Goal: Download file/media

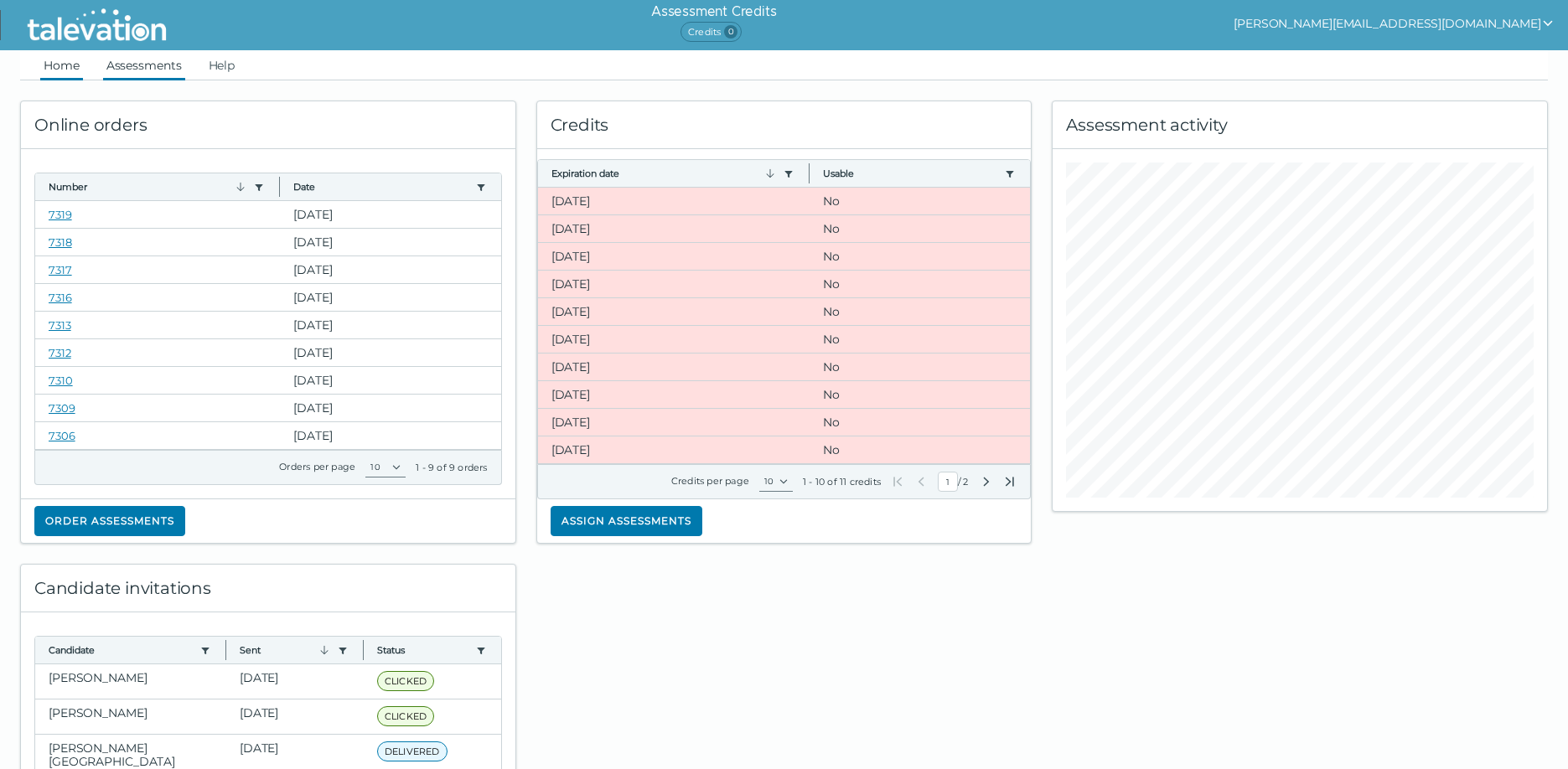
click at [146, 65] on link "Assessments" at bounding box center [144, 65] width 82 height 30
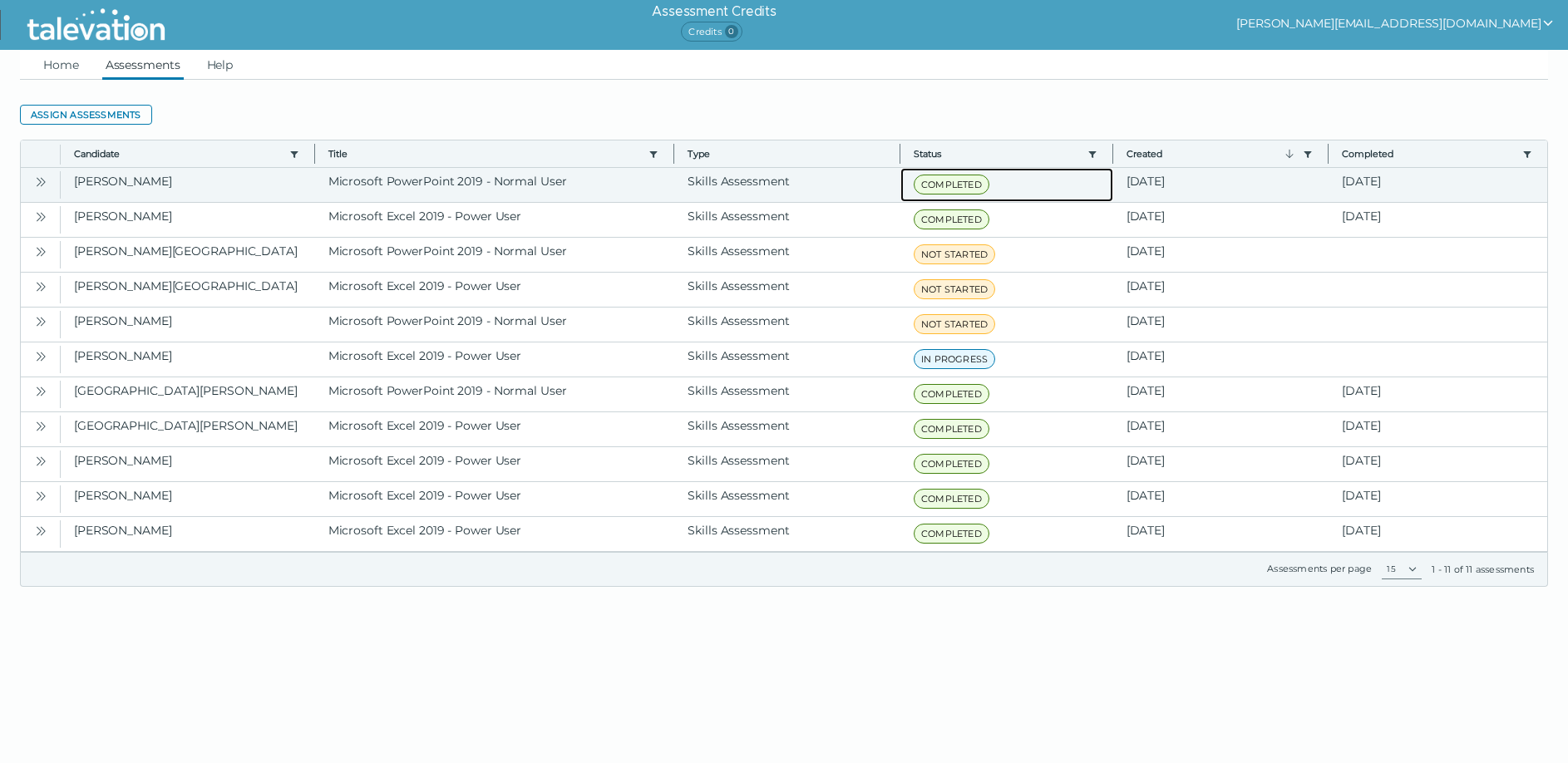
click at [932, 187] on span "COMPLETED" at bounding box center [951, 184] width 76 height 20
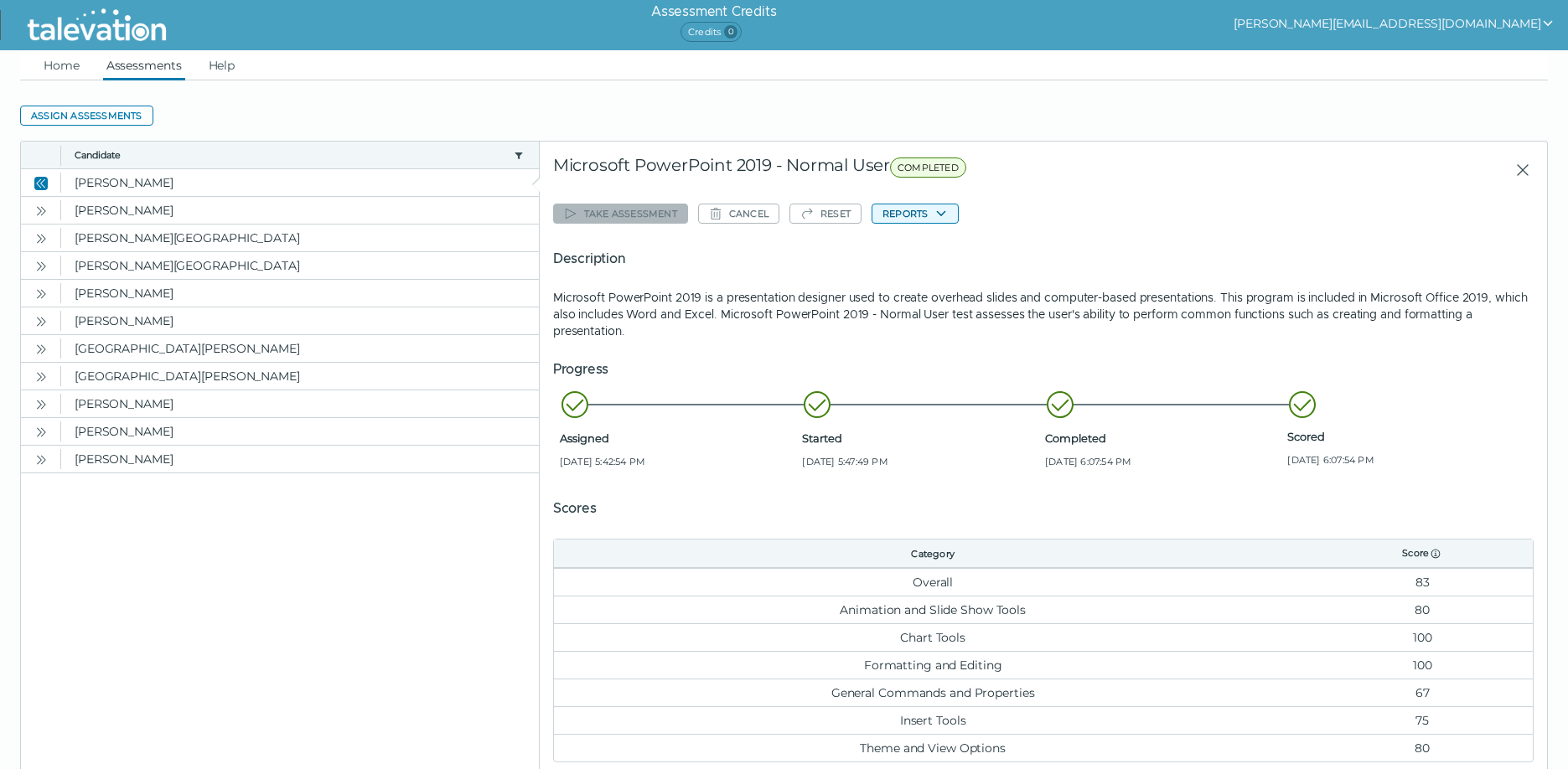
click at [932, 212] on button "Reports" at bounding box center [915, 213] width 87 height 20
click at [944, 209] on icon "button" at bounding box center [942, 214] width 13 height 13
click at [948, 212] on icon "button" at bounding box center [942, 214] width 13 height 13
click at [969, 251] on button "Microsoft PowerPoint 2019 - Normal User" at bounding box center [995, 246] width 244 height 20
click at [37, 211] on icon "Open" at bounding box center [41, 211] width 13 height 13
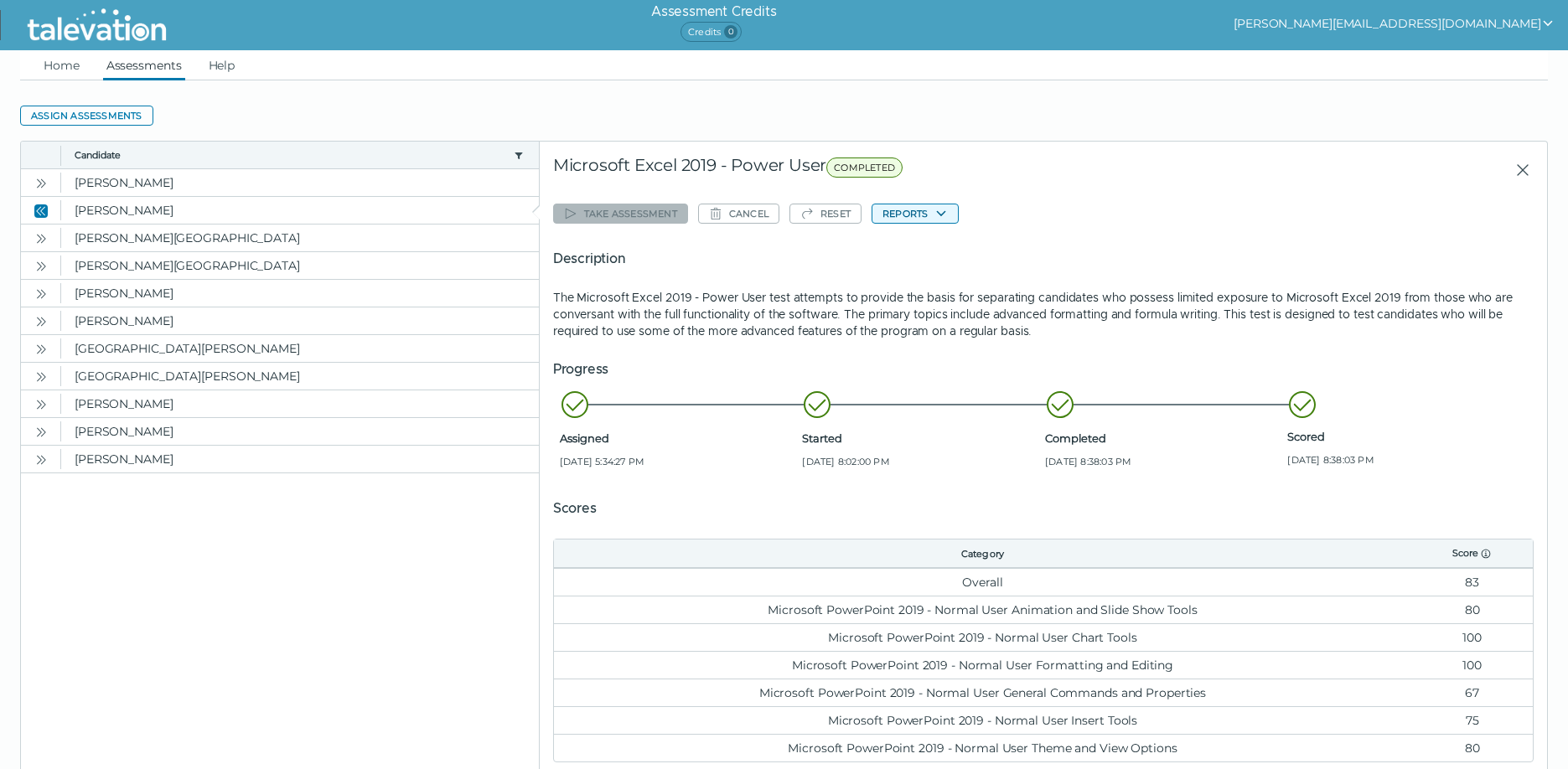
click at [944, 216] on icon "button" at bounding box center [942, 214] width 13 height 13
click at [975, 246] on button "Microsoft Excel 2019 - Power User" at bounding box center [974, 246] width 203 height 20
click at [57, 60] on link "Home" at bounding box center [62, 65] width 43 height 30
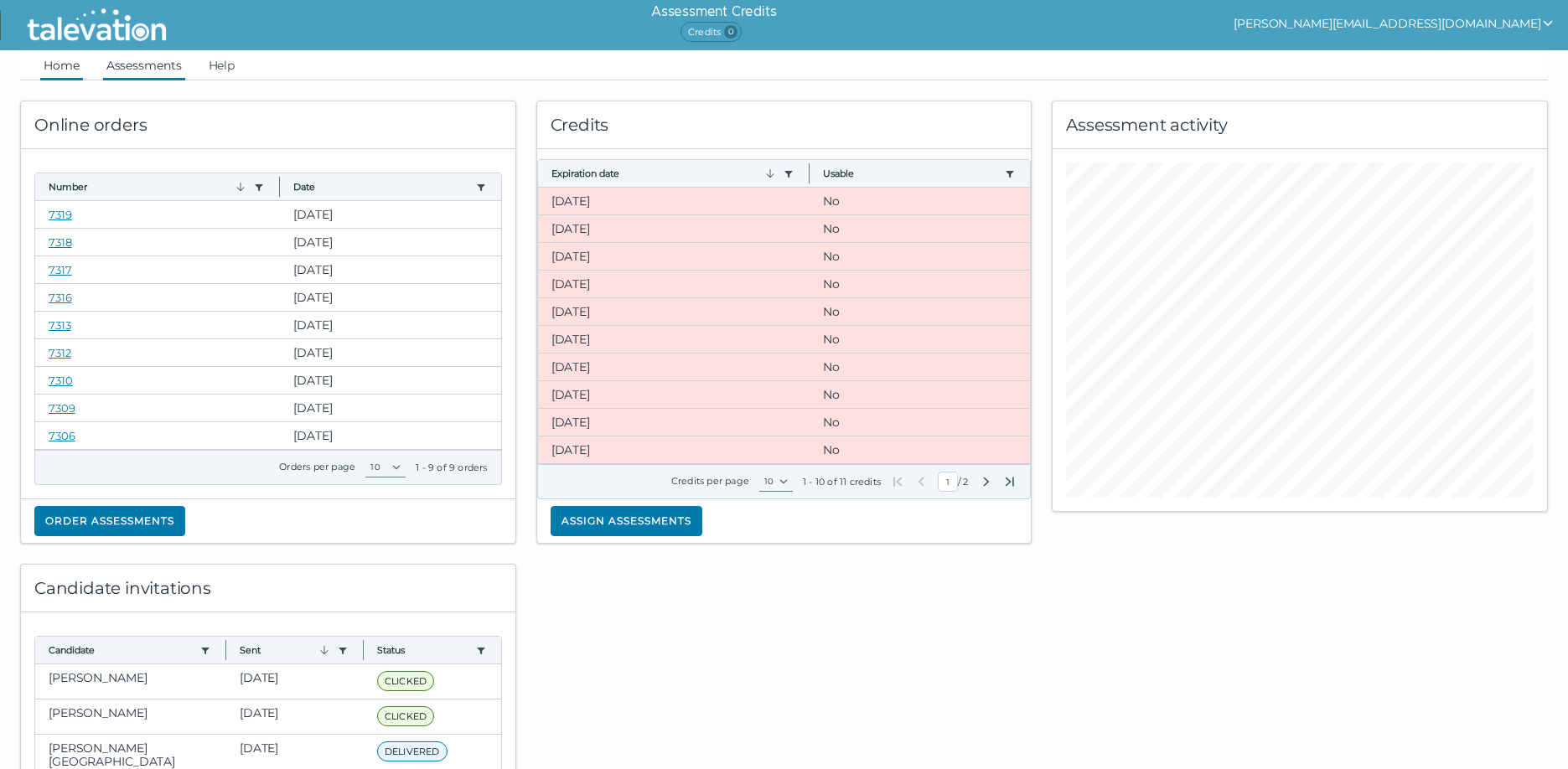
click at [147, 68] on link "Assessments" at bounding box center [144, 65] width 82 height 30
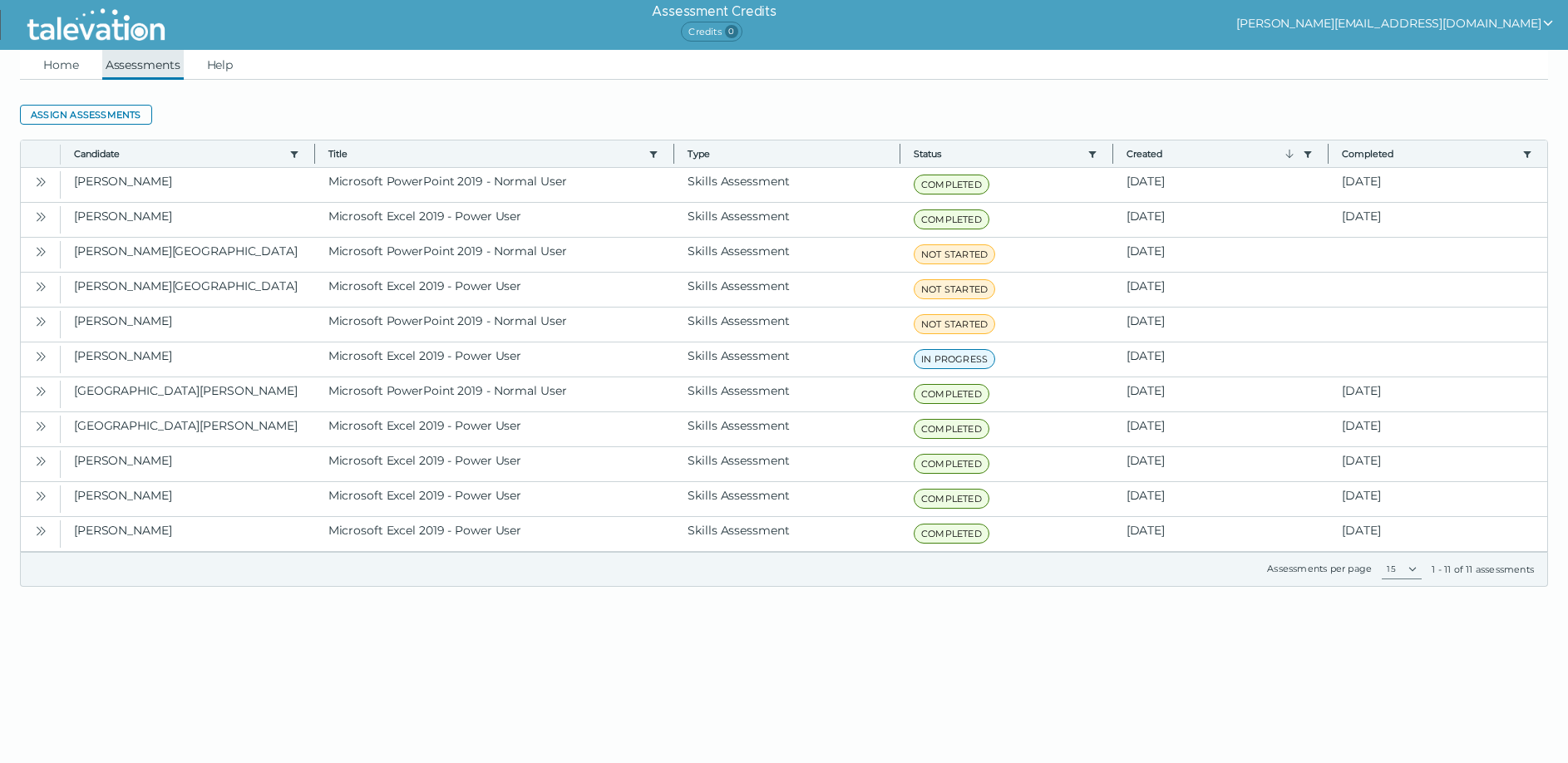
click at [140, 62] on link "Assessments" at bounding box center [143, 65] width 82 height 30
click at [138, 62] on link "Assessments" at bounding box center [143, 65] width 82 height 30
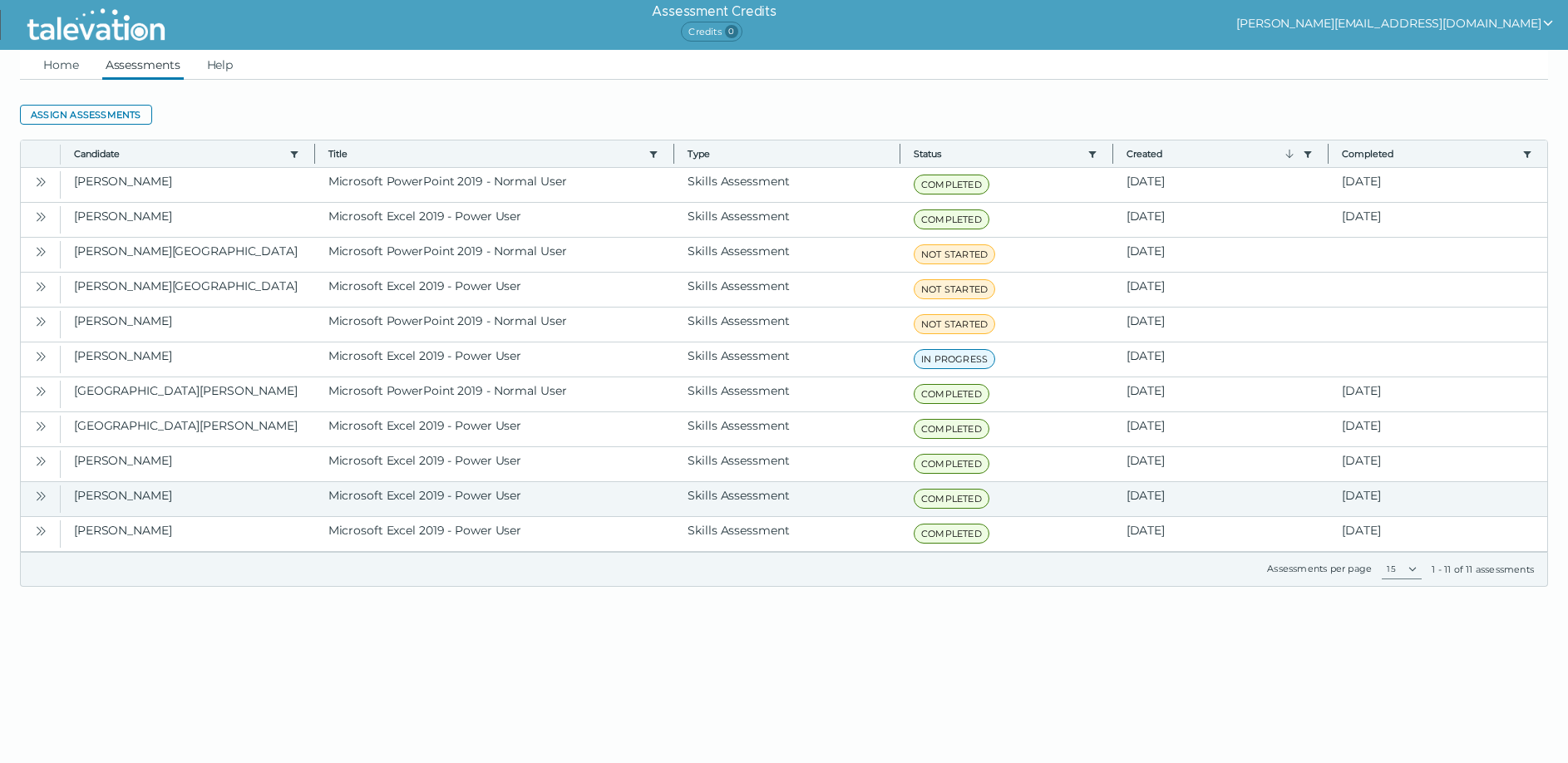
click at [37, 497] on icon "Open" at bounding box center [40, 496] width 13 height 13
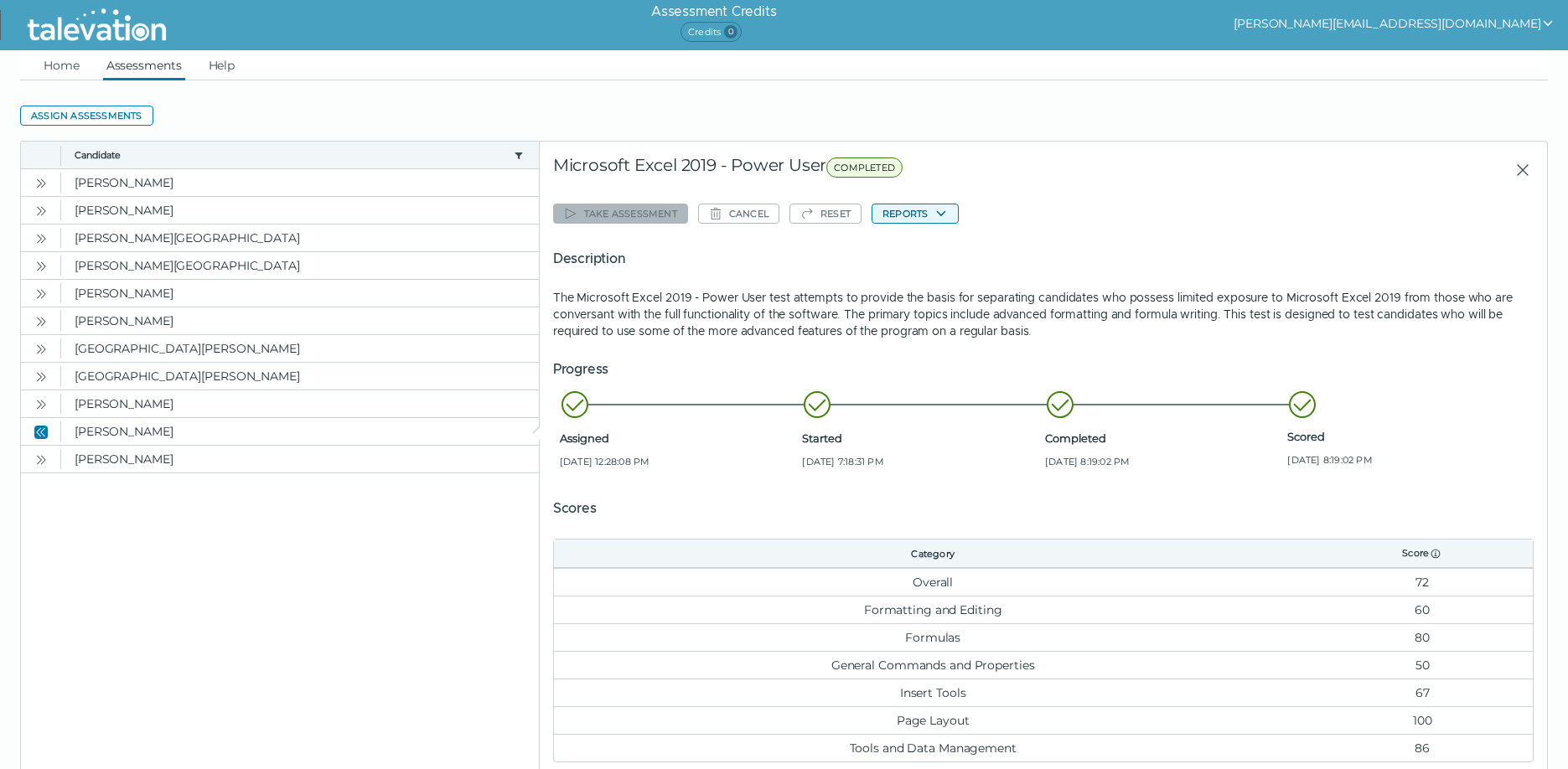
click at [911, 207] on button "Reports" at bounding box center [915, 213] width 87 height 20
click at [943, 233] on clr-dropdown-menu "Microsoft Excel 2019 - Power User" at bounding box center [974, 246] width 204 height 42
click at [943, 212] on icon "button" at bounding box center [942, 214] width 13 height 13
click at [943, 215] on icon "button" at bounding box center [942, 214] width 13 height 13
click at [952, 243] on button "Microsoft Excel 2019 - Power User" at bounding box center [974, 246] width 203 height 20
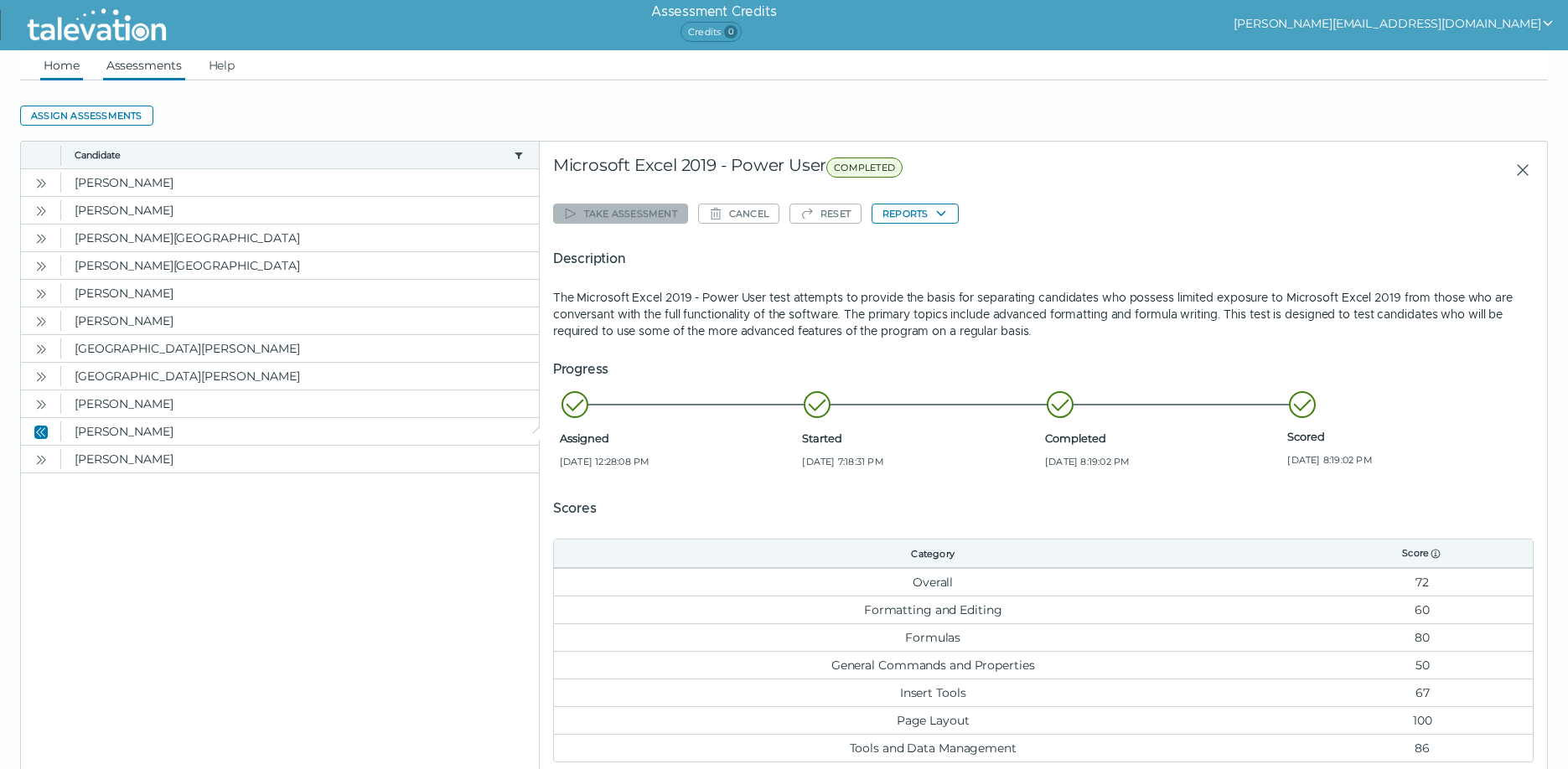
click at [58, 70] on link "Home" at bounding box center [62, 65] width 43 height 30
